Goal: Find specific page/section: Find specific page/section

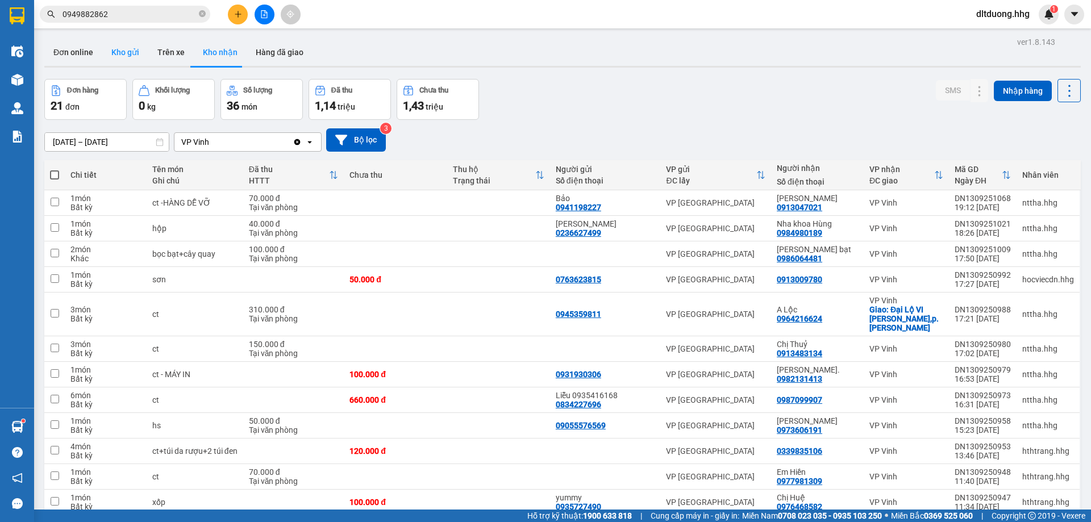
click at [115, 49] on button "Kho gửi" at bounding box center [125, 52] width 46 height 27
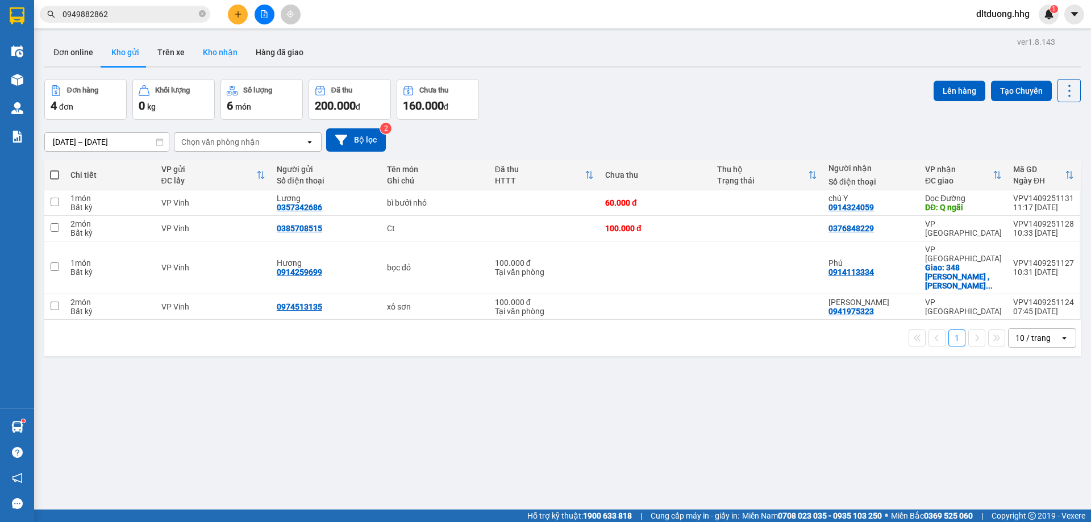
click at [207, 52] on button "Kho nhận" at bounding box center [220, 52] width 53 height 27
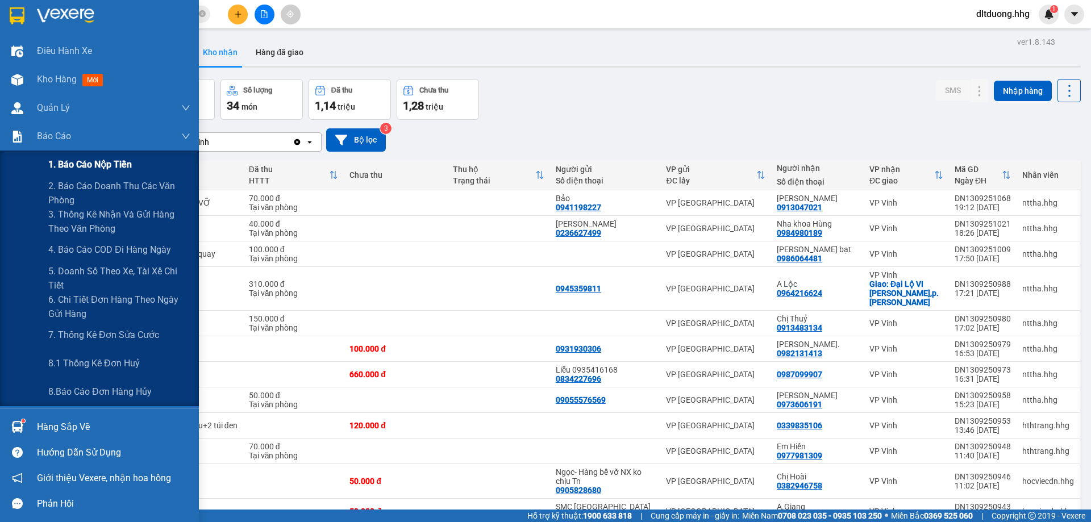
click at [99, 162] on span "1. Báo cáo nộp tiền" at bounding box center [90, 164] width 84 height 14
